Goal: Task Accomplishment & Management: Manage account settings

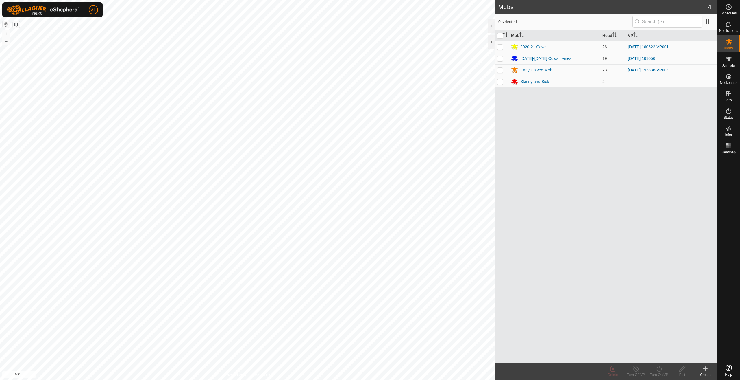
click at [685, 181] on div "Mob Head VP 2020-21 Cows 26 [DATE] 160622-VP001 [DATE]-[DATE] Cows Irvines 19 […" at bounding box center [606, 196] width 222 height 332
click at [723, 9] on es-schedule-vp-svg-icon at bounding box center [728, 6] width 10 height 9
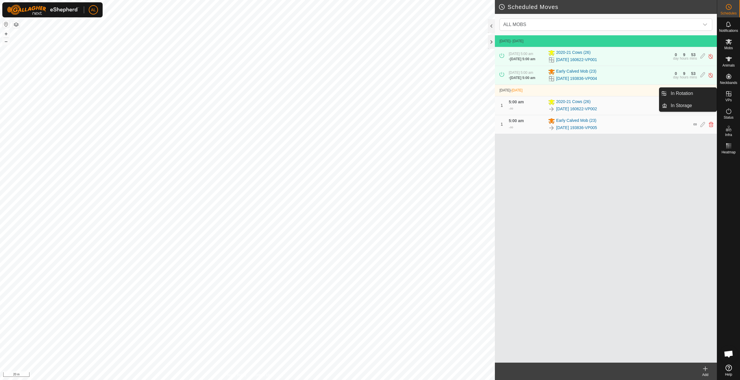
click at [703, 91] on link "In Rotation" at bounding box center [691, 94] width 49 height 12
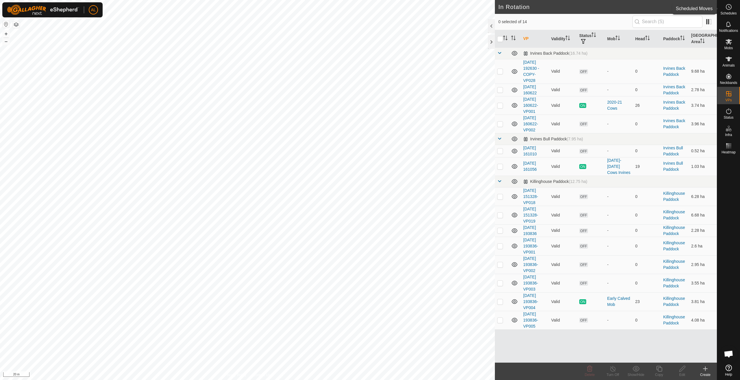
click at [727, 5] on icon at bounding box center [728, 6] width 7 height 7
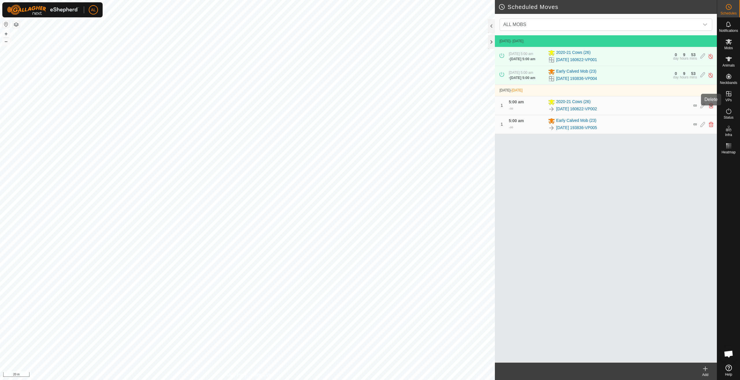
click at [712, 108] on icon at bounding box center [711, 105] width 5 height 5
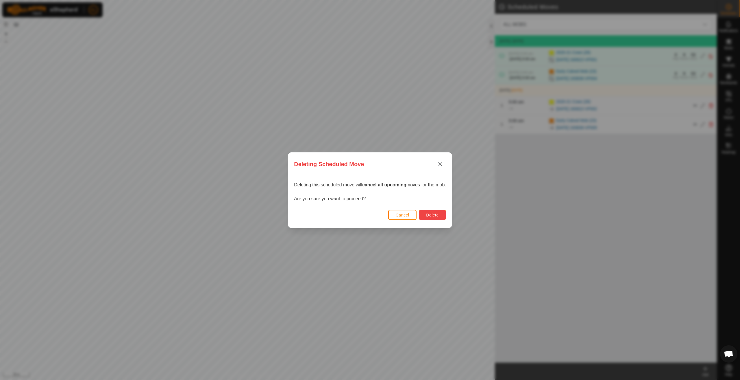
click at [438, 216] on span "Delete" at bounding box center [432, 214] width 12 height 5
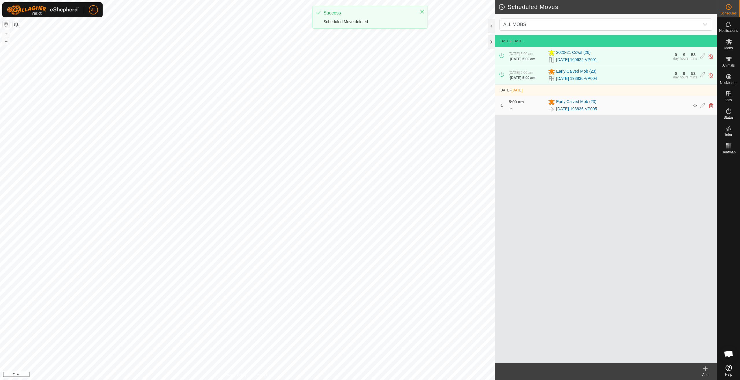
click at [708, 111] on div "1 5:00 am - ∞ Early Calved Mob [PHONE_NUMBER][DATE] 193836-VP005 ∞" at bounding box center [605, 105] width 217 height 18
click at [711, 108] on icon at bounding box center [711, 105] width 5 height 5
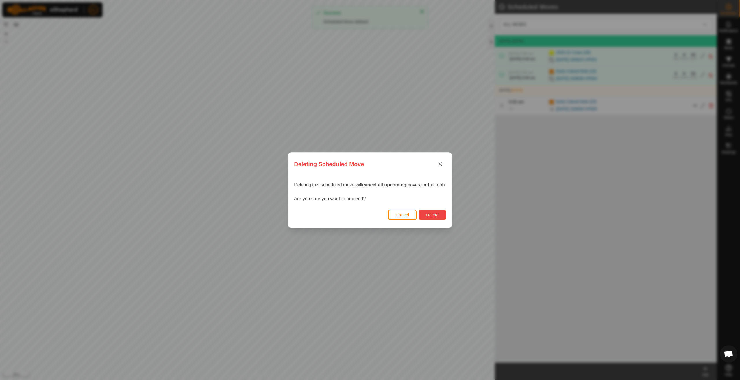
click at [437, 215] on span "Delete" at bounding box center [432, 214] width 12 height 5
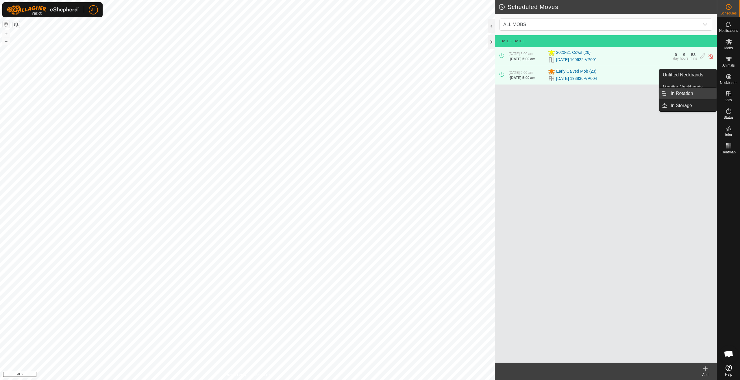
click at [708, 92] on link "In Rotation" at bounding box center [691, 94] width 49 height 12
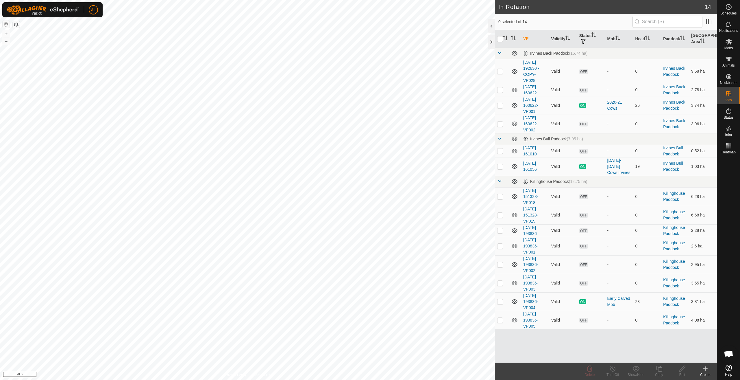
click at [503, 316] on td at bounding box center [502, 319] width 14 height 18
checkbox input "true"
click at [657, 372] on div "Copy" at bounding box center [658, 374] width 23 height 5
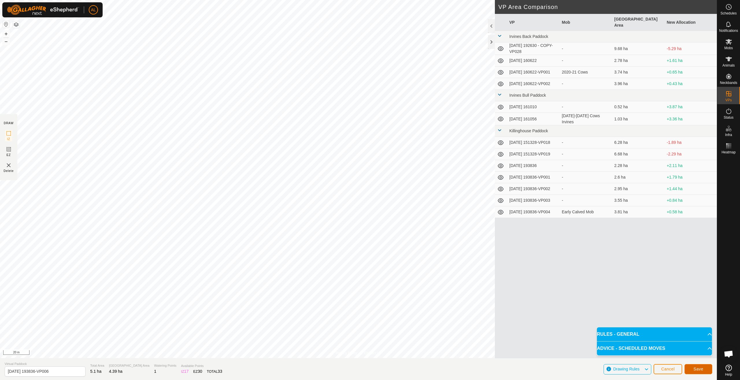
click at [693, 368] on button "Save" at bounding box center [698, 369] width 28 height 10
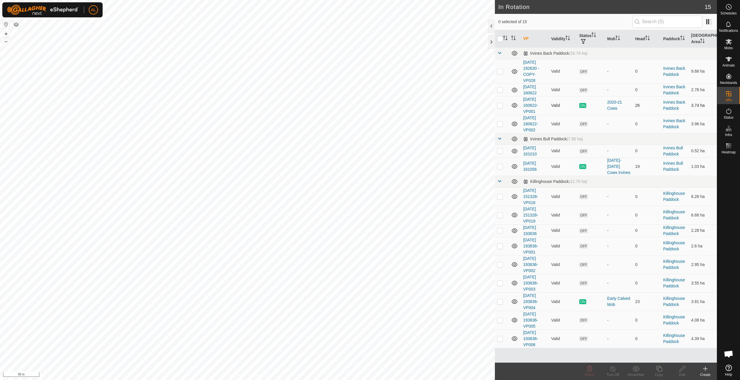
click at [501, 105] on p-checkbox at bounding box center [500, 105] width 6 height 5
checkbox input "true"
click at [659, 373] on div "Copy" at bounding box center [658, 374] width 23 height 5
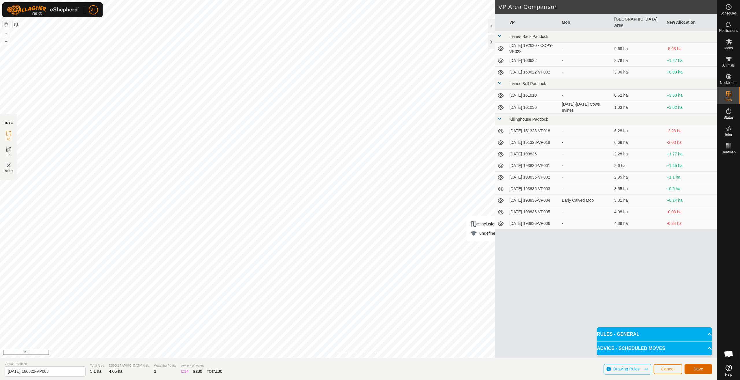
click at [699, 367] on span "Save" at bounding box center [698, 368] width 10 height 5
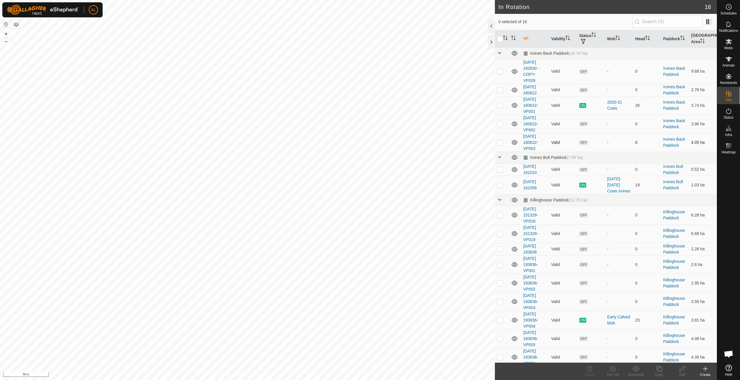
click at [498, 143] on p-checkbox at bounding box center [500, 142] width 6 height 5
checkbox input "true"
click at [656, 367] on icon at bounding box center [659, 368] width 7 height 7
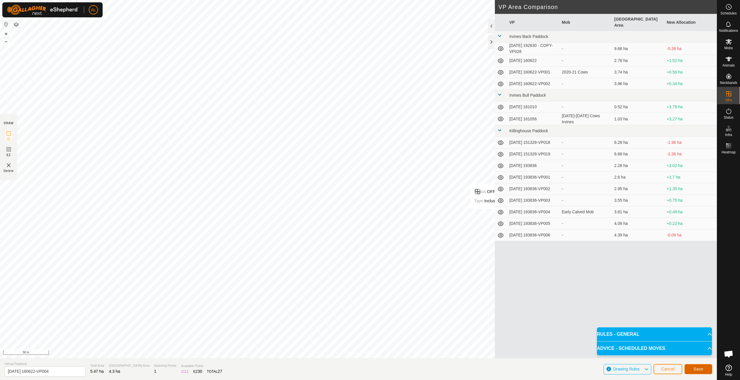
click at [694, 367] on span "Save" at bounding box center [698, 368] width 10 height 5
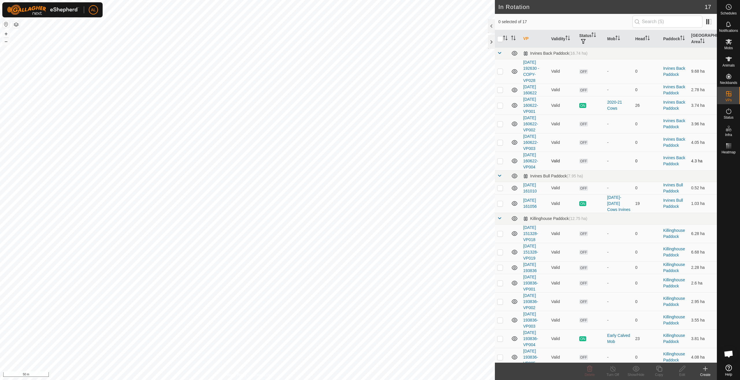
click at [500, 160] on p-checkbox at bounding box center [500, 160] width 6 height 5
checkbox input "true"
click at [656, 370] on icon at bounding box center [659, 368] width 7 height 7
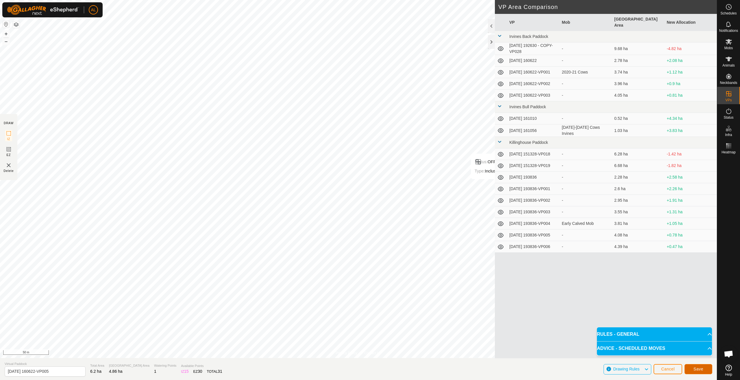
click at [699, 371] on button "Save" at bounding box center [698, 369] width 28 height 10
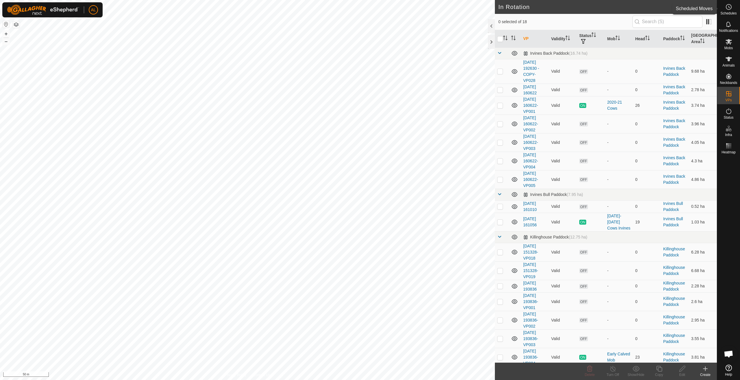
click at [728, 8] on icon at bounding box center [728, 6] width 7 height 7
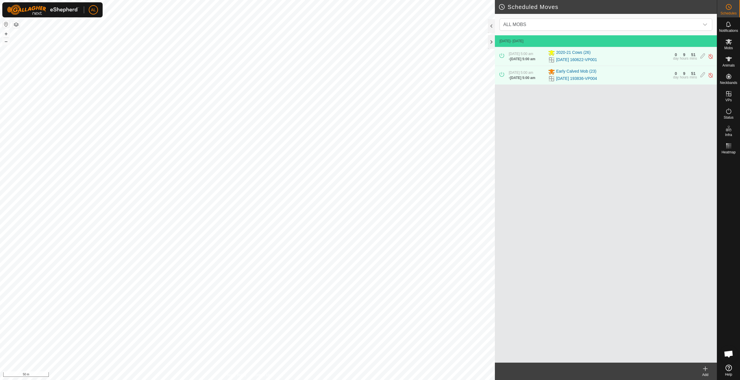
click at [706, 368] on icon at bounding box center [705, 368] width 4 height 0
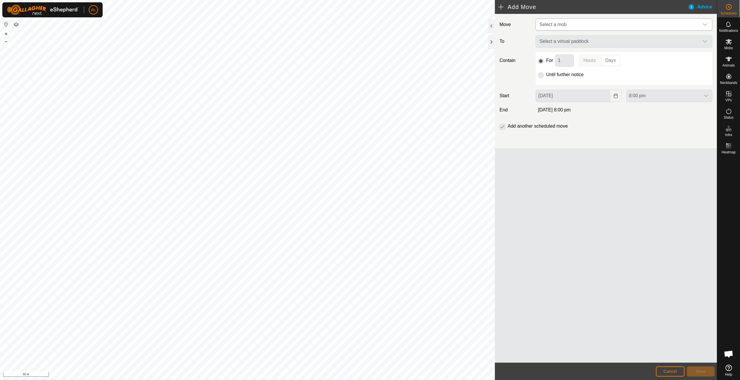
click at [572, 24] on span "Select a mob" at bounding box center [618, 25] width 162 height 12
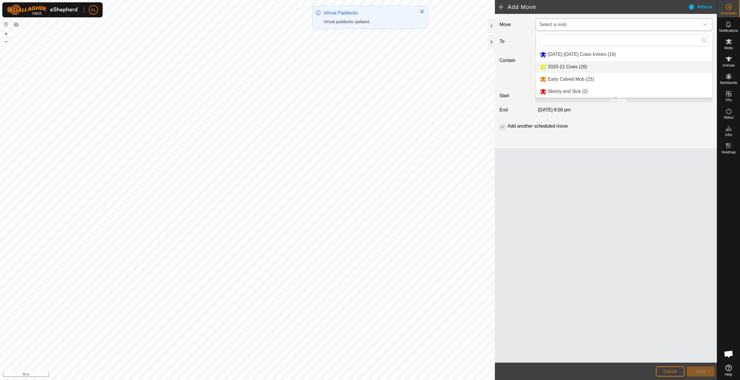
click at [553, 70] on li "2020-21 Cows (26)" at bounding box center [624, 67] width 176 height 12
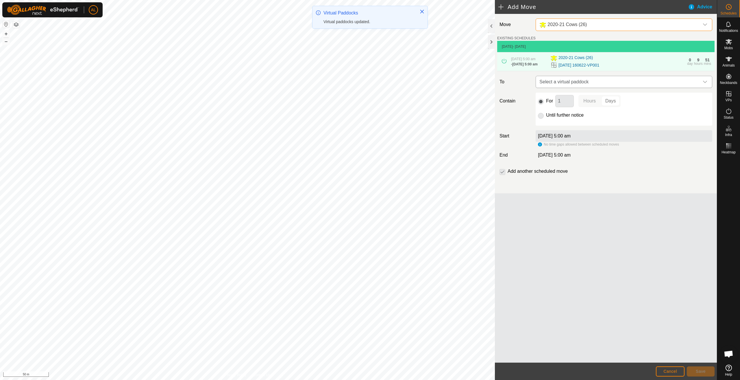
click at [582, 81] on span "Select a virtual paddock" at bounding box center [618, 82] width 162 height 12
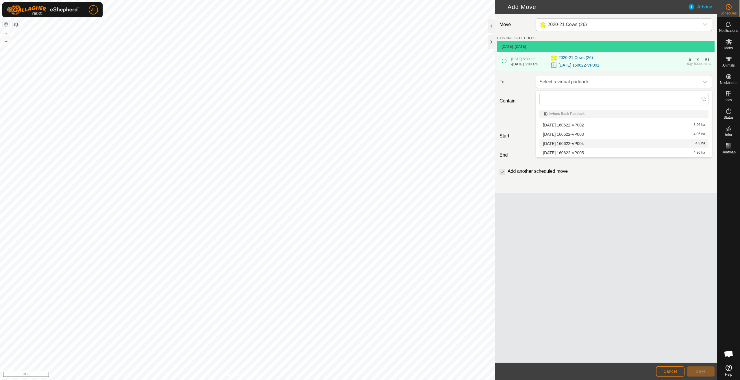
click at [591, 142] on li "[DATE] 160622-VP004 4.3 ha" at bounding box center [623, 143] width 169 height 9
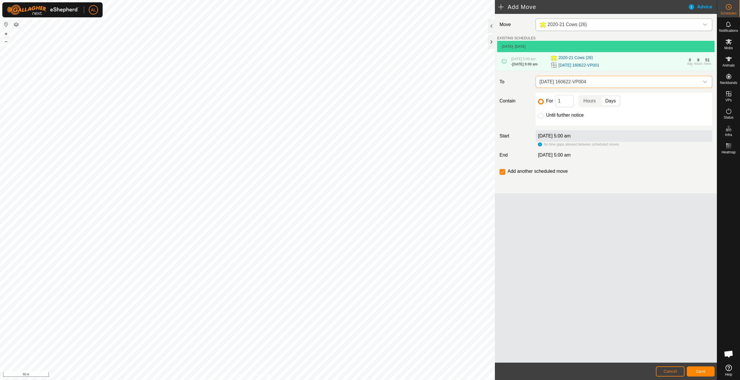
click at [557, 116] on label "Until further notice" at bounding box center [565, 115] width 38 height 5
click at [544, 116] on input "Until further notice" at bounding box center [541, 116] width 6 height 6
radio input "true"
checkbox input "false"
click at [540, 104] on input "For" at bounding box center [541, 102] width 6 height 6
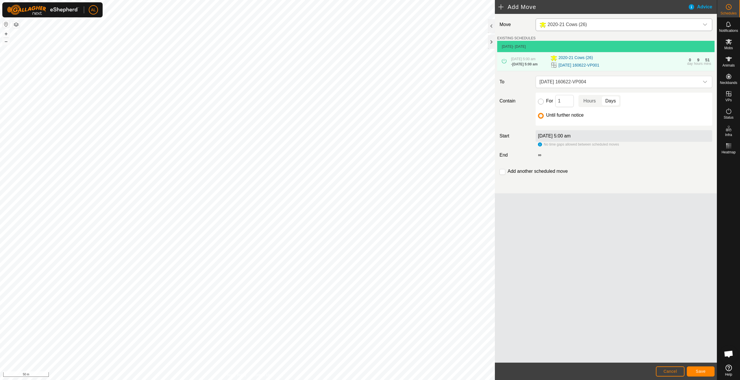
radio input "true"
checkbox input "true"
click at [699, 367] on button "Save" at bounding box center [701, 371] width 28 height 10
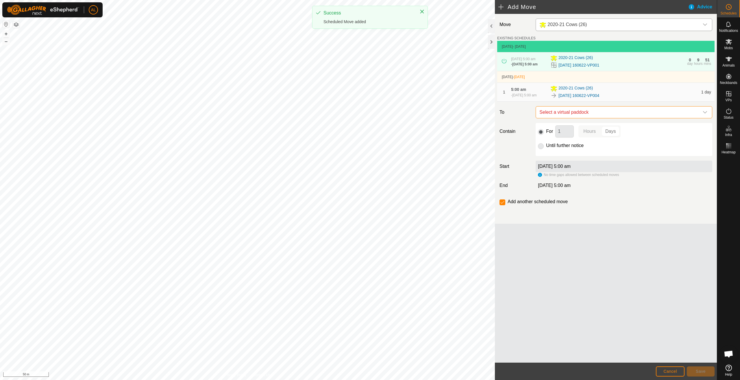
click at [579, 113] on span "Select a virtual paddock" at bounding box center [618, 112] width 162 height 12
click at [593, 157] on li "[DATE] 160622-VP005 4.86 ha" at bounding box center [623, 157] width 169 height 9
click at [569, 148] on label "Until further notice" at bounding box center [565, 145] width 38 height 5
click at [544, 149] on input "Until further notice" at bounding box center [541, 146] width 6 height 6
radio input "true"
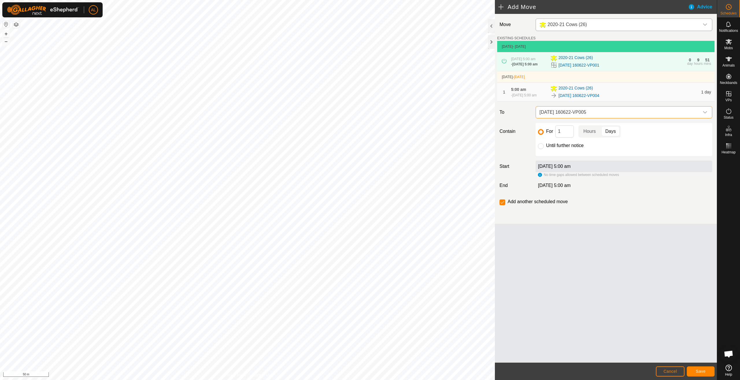
checkbox input "false"
click at [701, 370] on span "Save" at bounding box center [701, 371] width 10 height 5
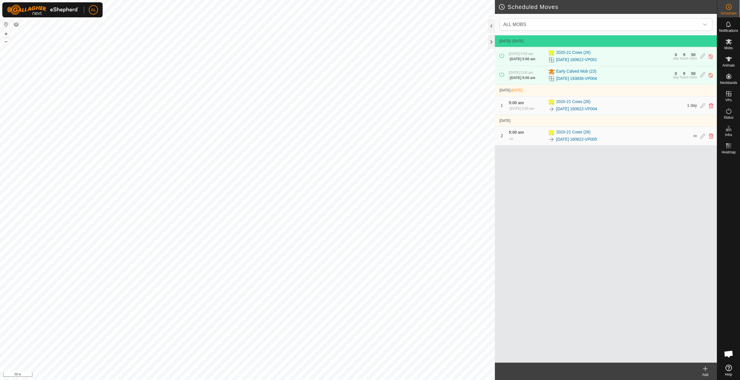
click at [703, 369] on icon at bounding box center [705, 368] width 7 height 7
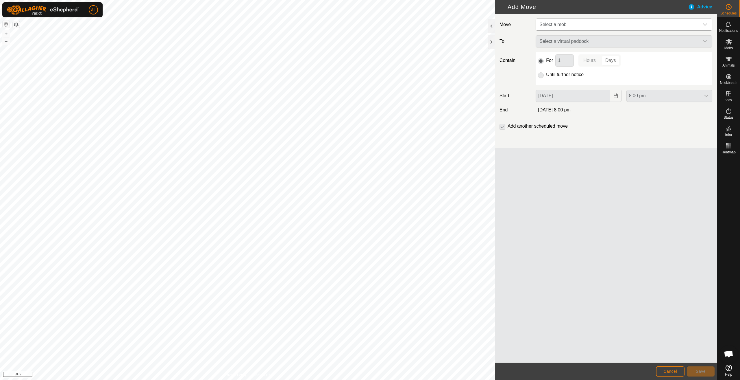
click at [582, 20] on span "Select a mob" at bounding box center [618, 25] width 162 height 12
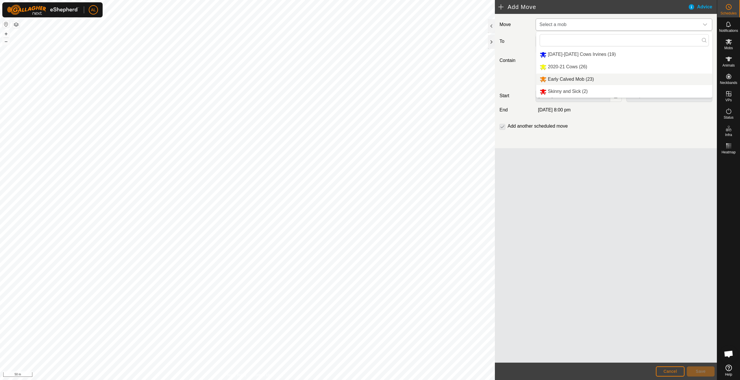
click at [565, 74] on li "Early Calved Mob (23)" at bounding box center [624, 79] width 176 height 12
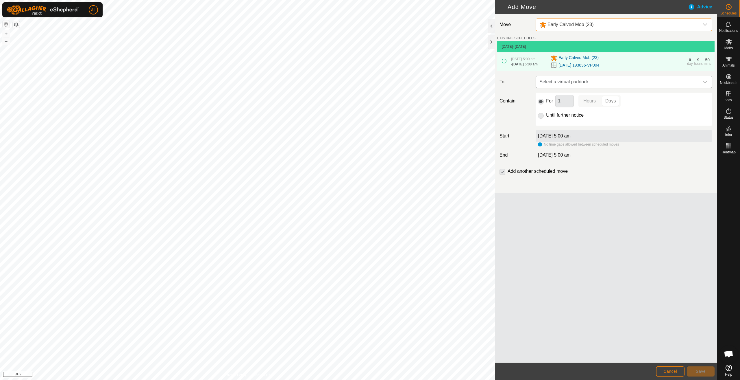
click at [553, 88] on span "Select a virtual paddock" at bounding box center [618, 82] width 162 height 12
click at [561, 125] on li "[DATE] 193836-VP005 4.08 ha" at bounding box center [623, 125] width 169 height 9
click at [578, 82] on span "[DATE] 193836-VP005" at bounding box center [618, 82] width 162 height 12
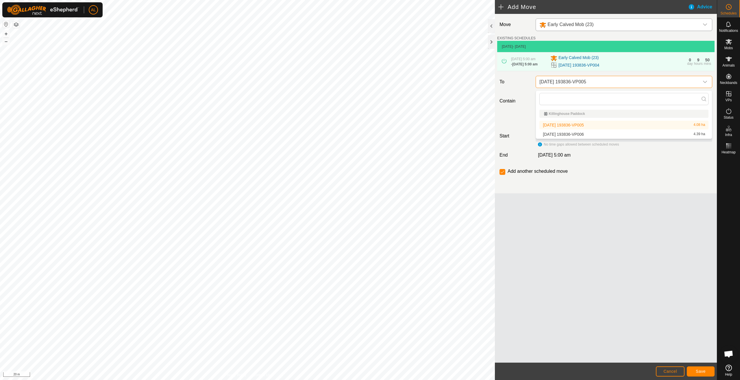
click at [578, 82] on span "[DATE] 193836-VP005" at bounding box center [618, 82] width 162 height 12
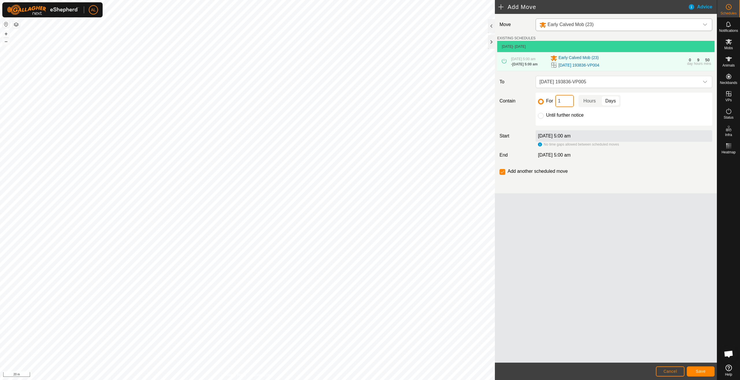
drag, startPoint x: 561, startPoint y: 101, endPoint x: 540, endPoint y: 99, distance: 20.7
click at [540, 99] on div "For 1 Hours Days" at bounding box center [624, 101] width 172 height 12
type input "2"
click at [702, 371] on span "Save" at bounding box center [701, 371] width 10 height 5
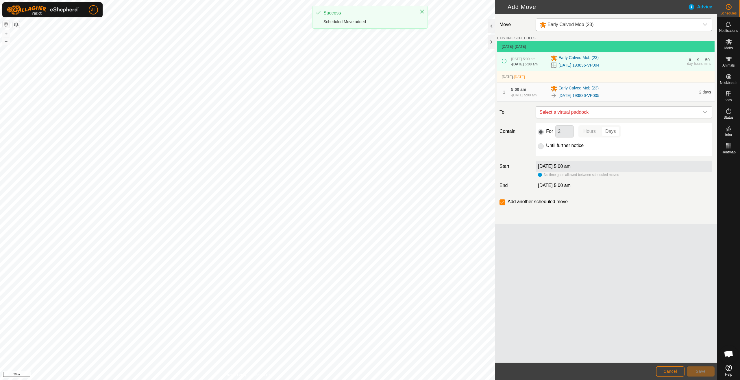
click at [571, 118] on span "Select a virtual paddock" at bounding box center [618, 112] width 162 height 12
click at [565, 157] on li "[DATE] 193836-VP006 4.39 ha" at bounding box center [623, 157] width 169 height 9
click at [550, 148] on label "Until further notice" at bounding box center [565, 145] width 38 height 5
click at [544, 149] on input "Until further notice" at bounding box center [541, 146] width 6 height 6
radio input "true"
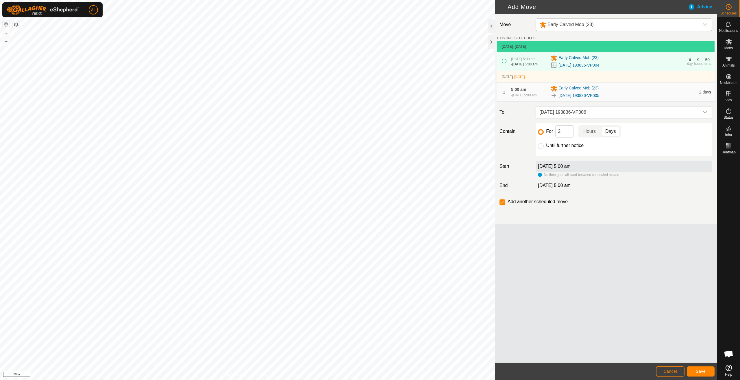
checkbox input "false"
click at [702, 372] on span "Save" at bounding box center [701, 371] width 10 height 5
